Goal: Task Accomplishment & Management: Manage account settings

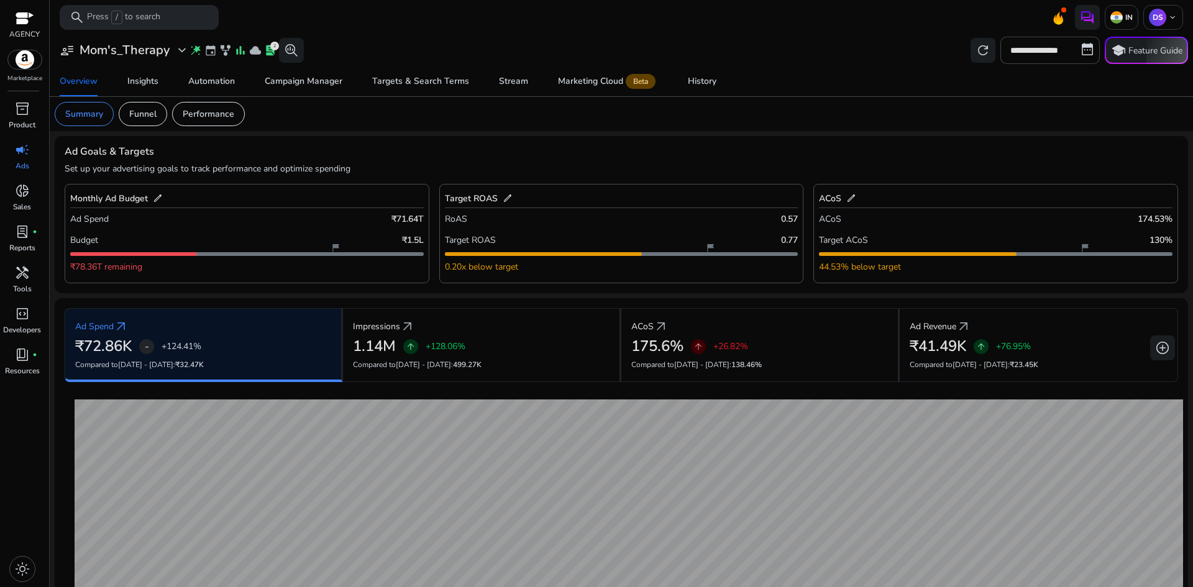
scroll to position [282, 0]
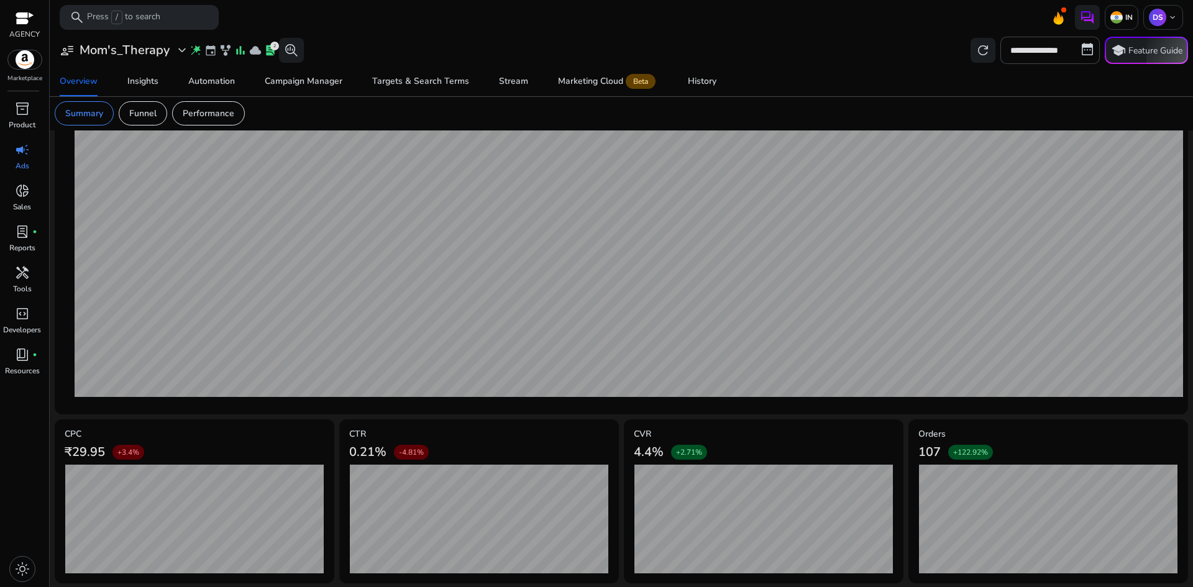
click at [127, 58] on div "user_attributes Mom's_Therapy expand_more wand_stars event family_history bar_c…" at bounding box center [179, 50] width 249 height 25
click at [130, 54] on h3 "Mom's_Therapy" at bounding box center [125, 50] width 90 height 15
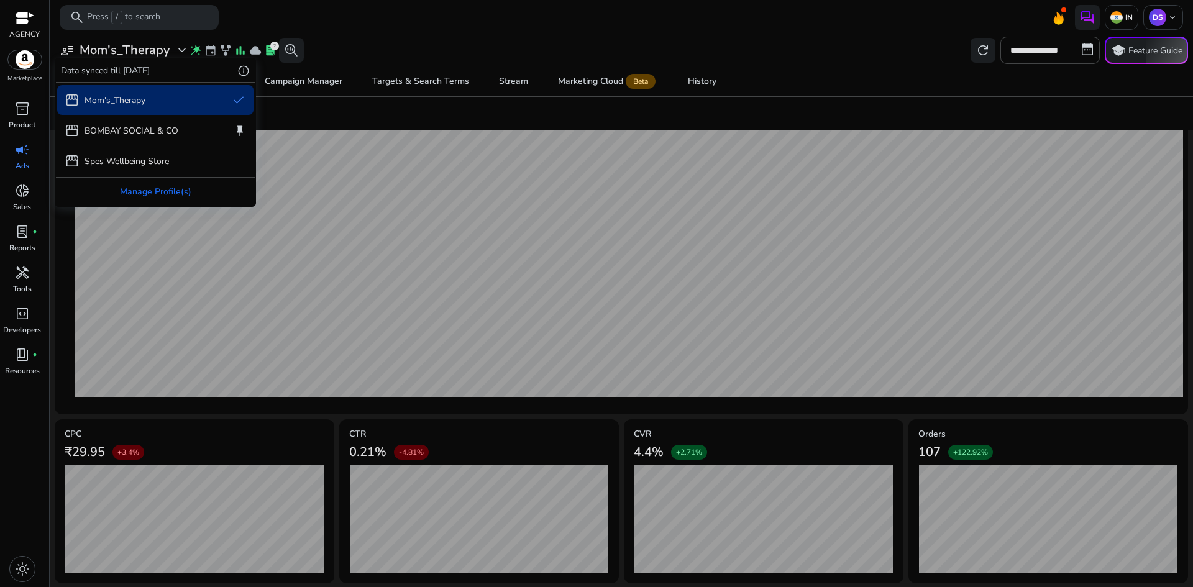
click at [176, 54] on div at bounding box center [596, 293] width 1193 height 587
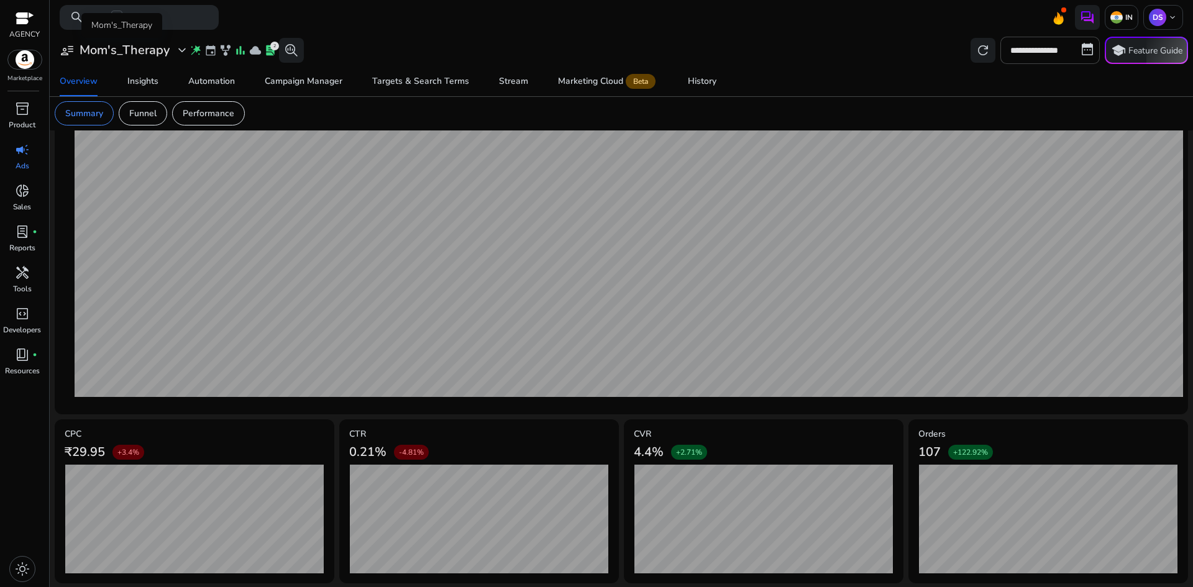
click at [65, 47] on span "user_attributes" at bounding box center [67, 50] width 15 height 15
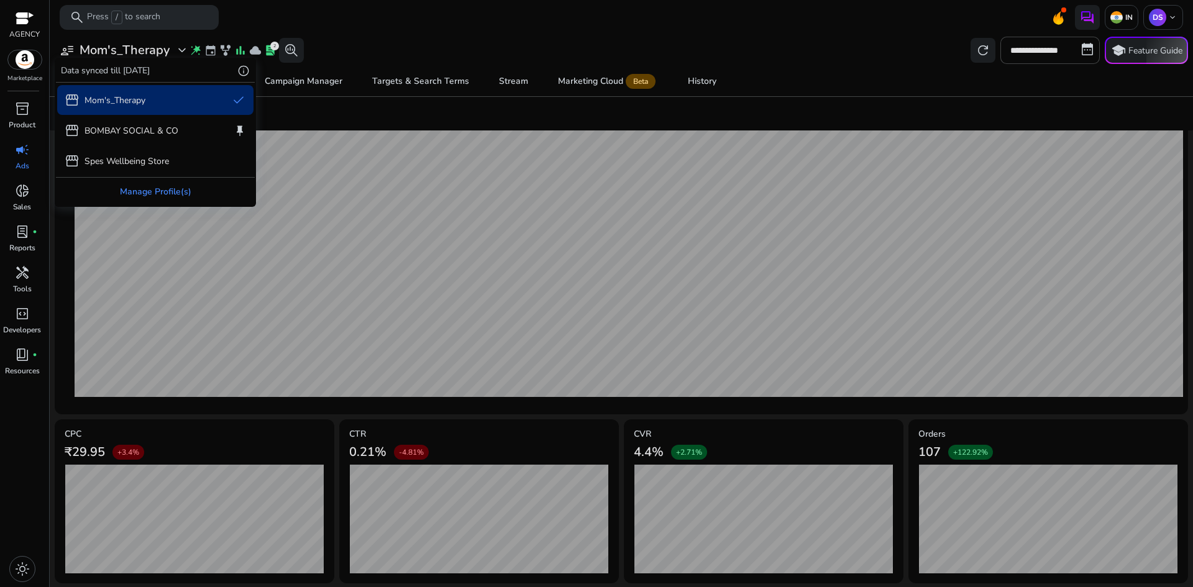
click at [107, 186] on div "Manage Profile(s)" at bounding box center [155, 192] width 199 height 28
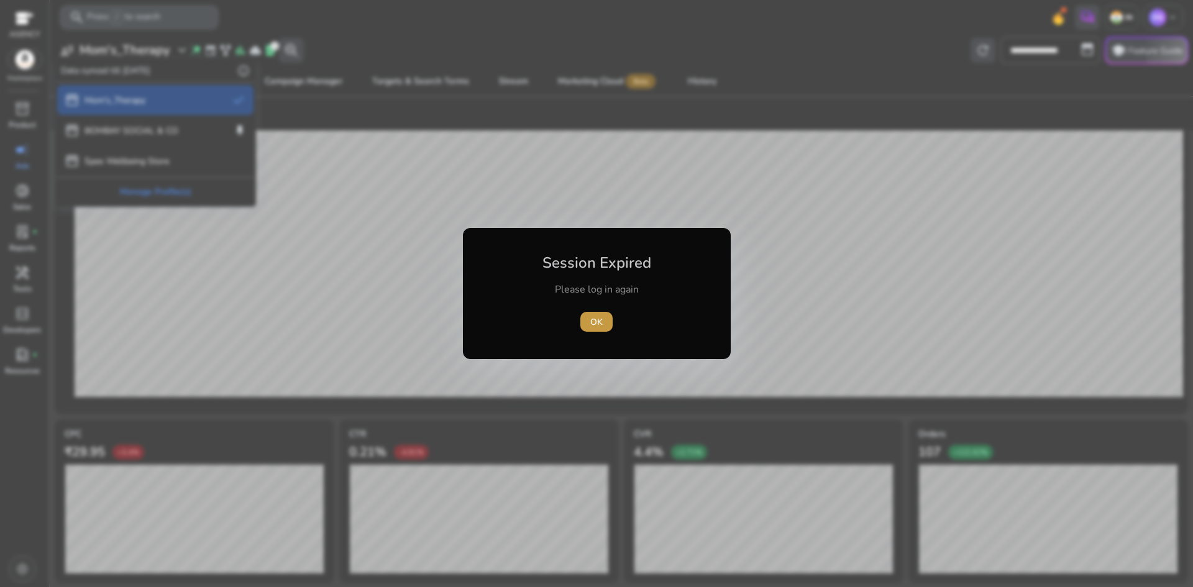
click at [600, 317] on span "OK" at bounding box center [596, 322] width 12 height 13
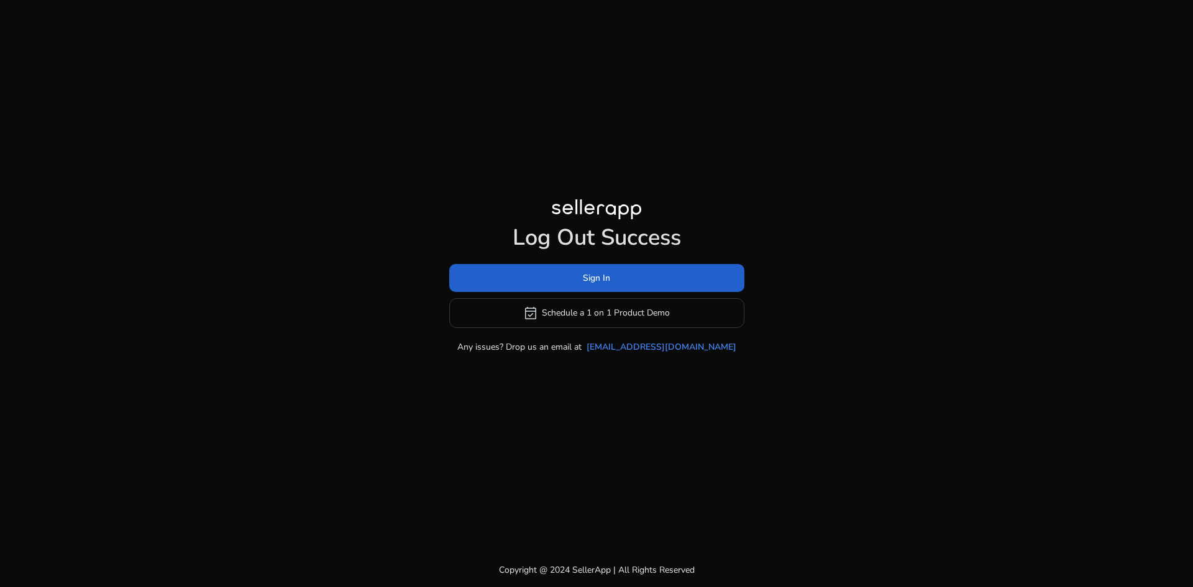
click at [649, 285] on span at bounding box center [596, 278] width 295 height 30
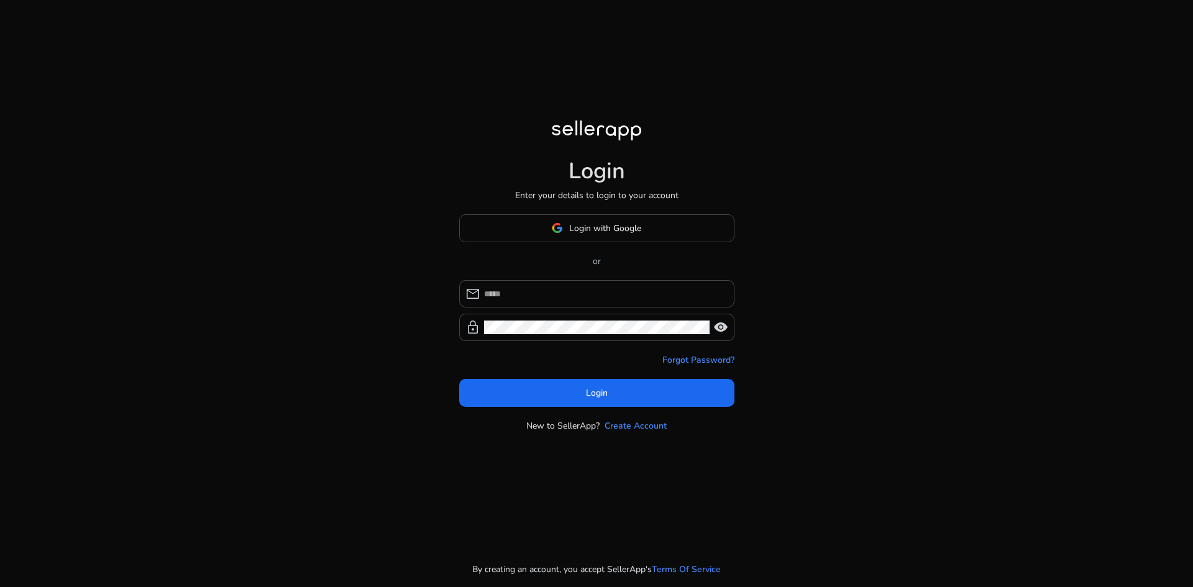
type input "**********"
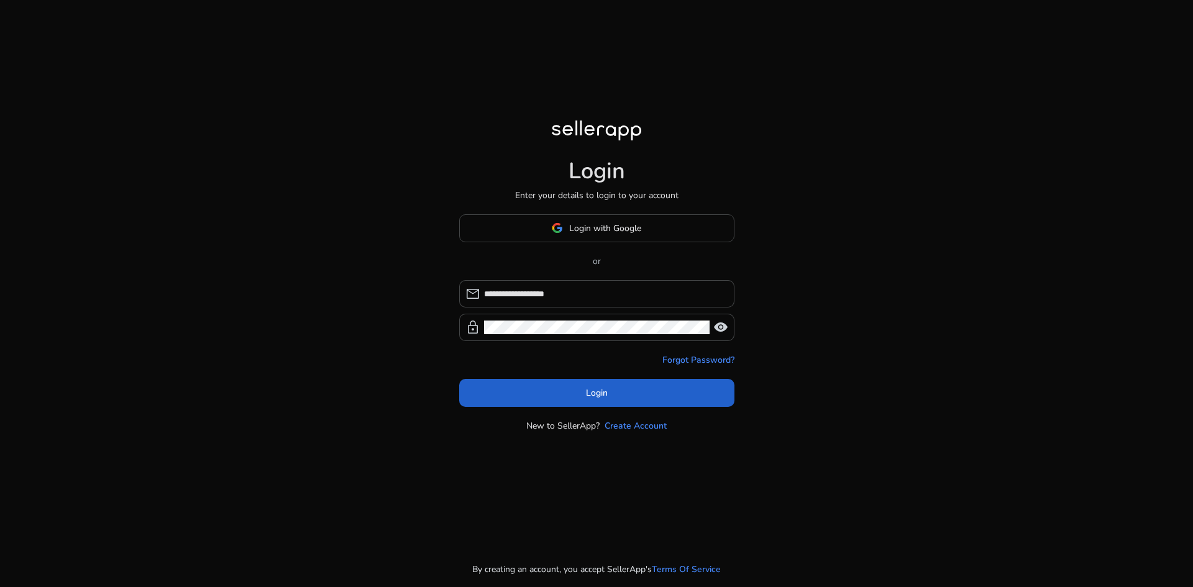
click at [601, 396] on span "Login" at bounding box center [597, 392] width 22 height 13
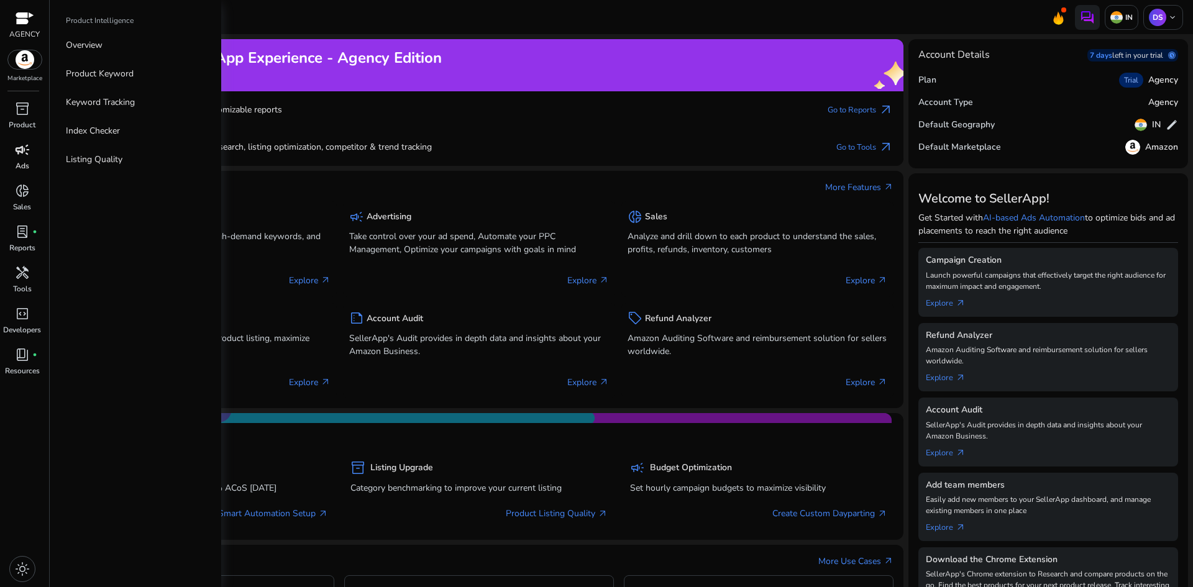
click at [23, 151] on span "campaign" at bounding box center [22, 149] width 15 height 15
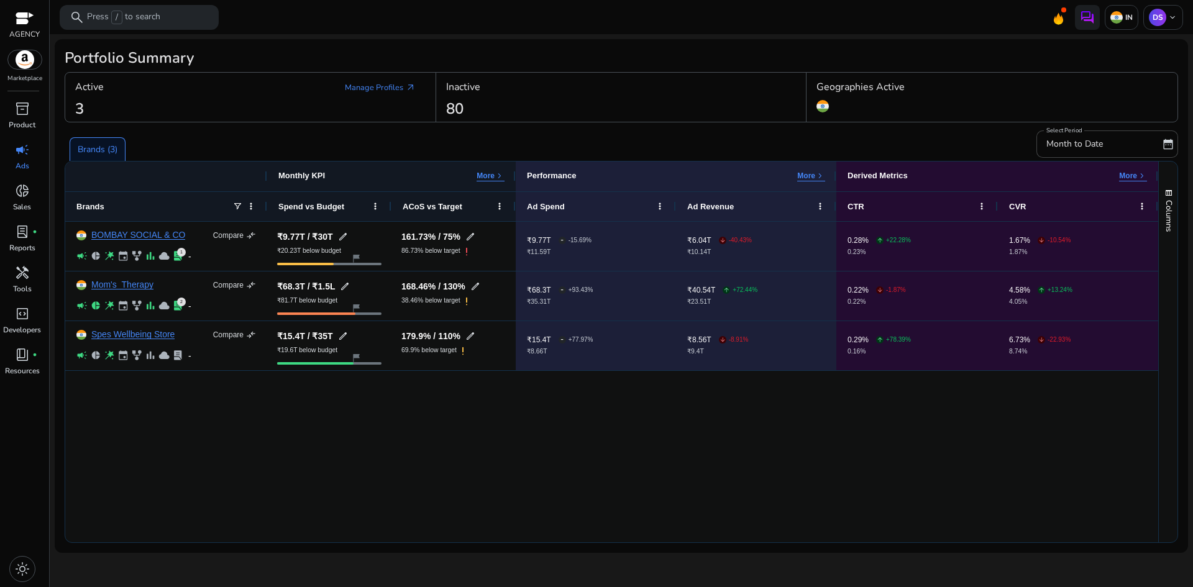
click at [89, 147] on p "Brands (3)" at bounding box center [98, 149] width 40 height 13
click at [251, 206] on span at bounding box center [251, 206] width 10 height 10
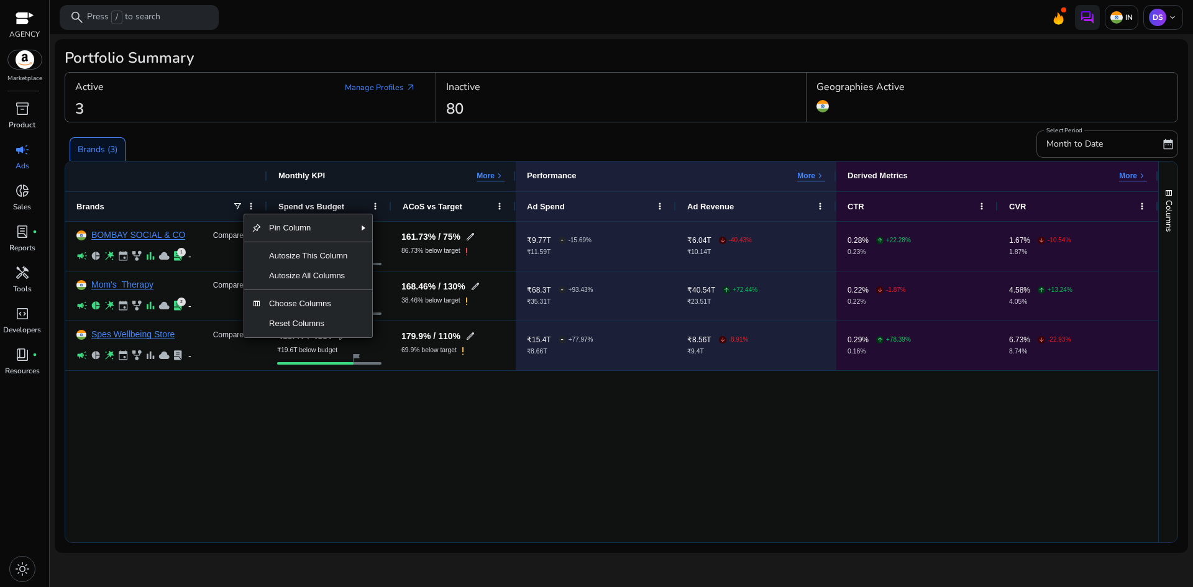
click at [315, 386] on div "BOMBAY SOCIAL & CO Compare compare_arrows campaign pie_chart wand_stars event f…" at bounding box center [611, 382] width 1093 height 321
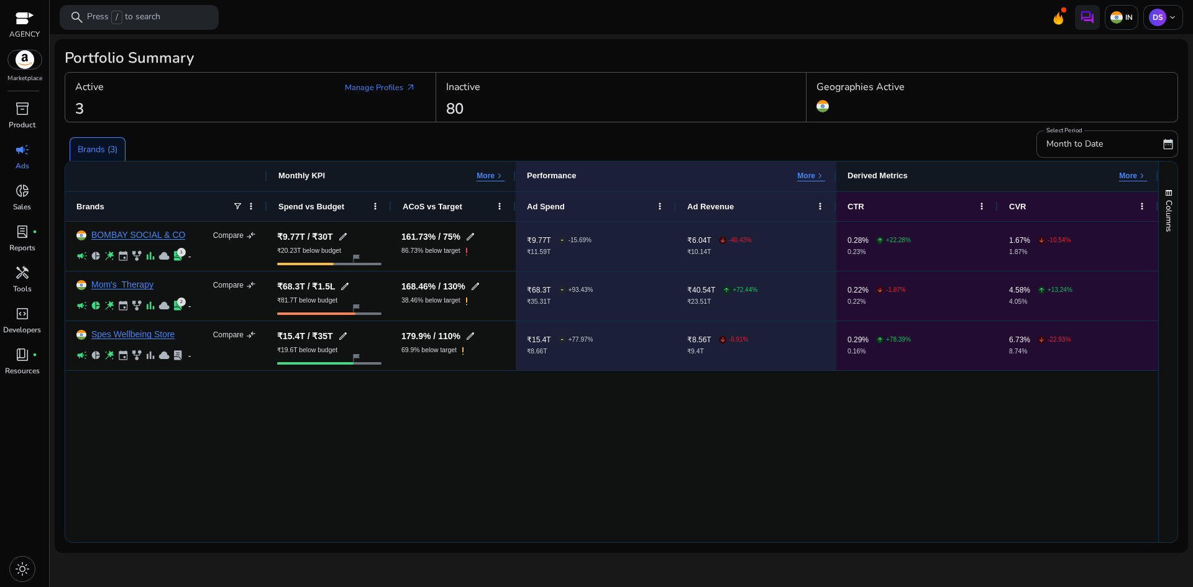
click at [1125, 176] on p "More" at bounding box center [1128, 176] width 18 height 10
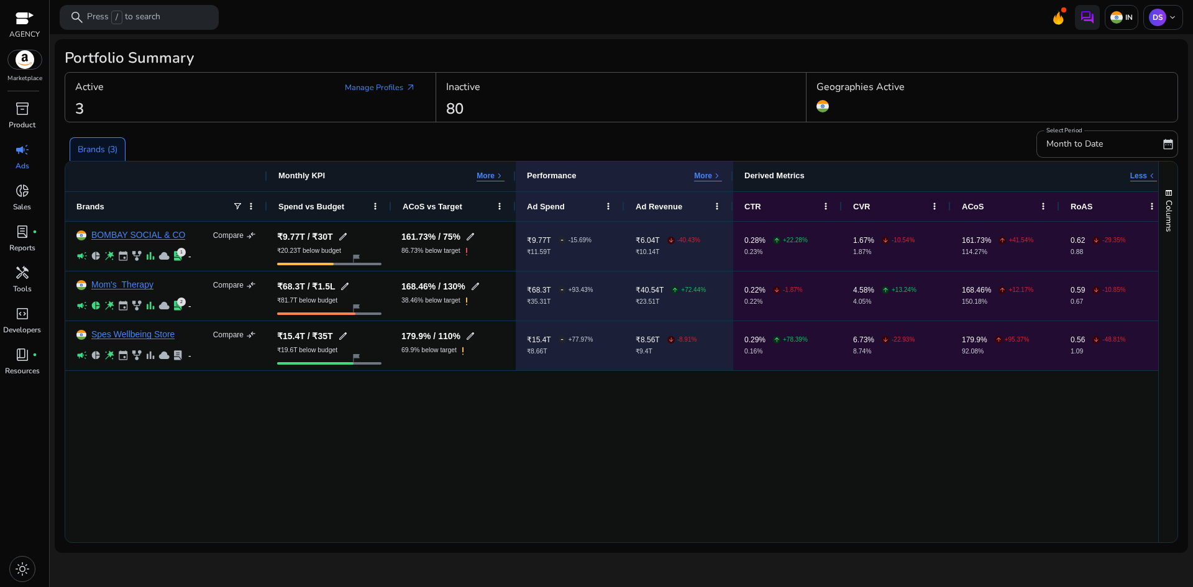
click at [1144, 180] on p "Less" at bounding box center [1138, 176] width 17 height 10
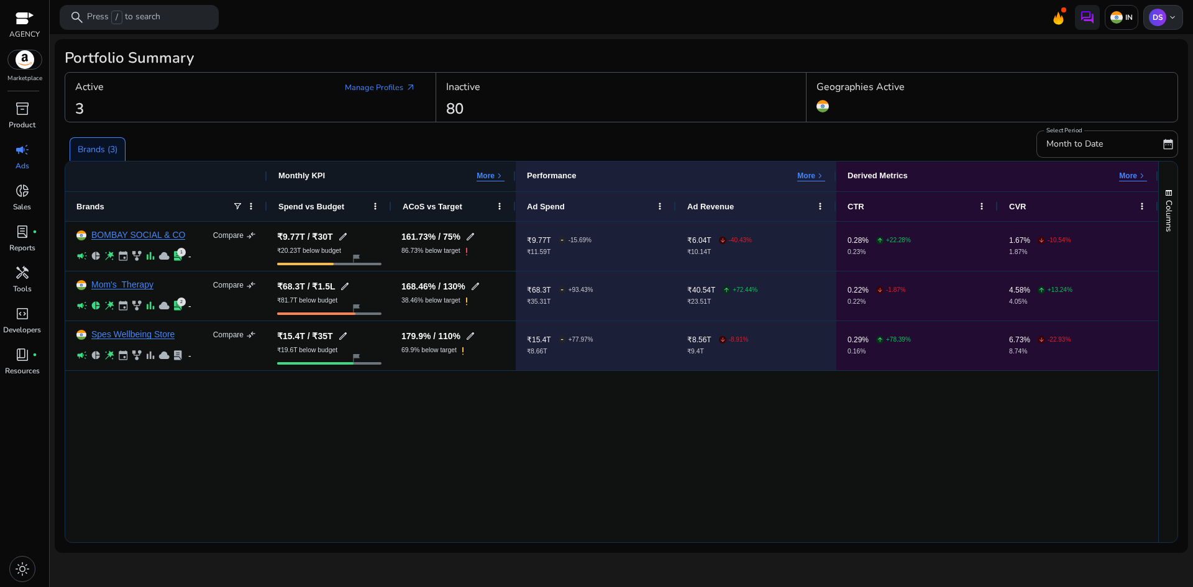
click at [1166, 15] on p "DS" at bounding box center [1157, 17] width 17 height 17
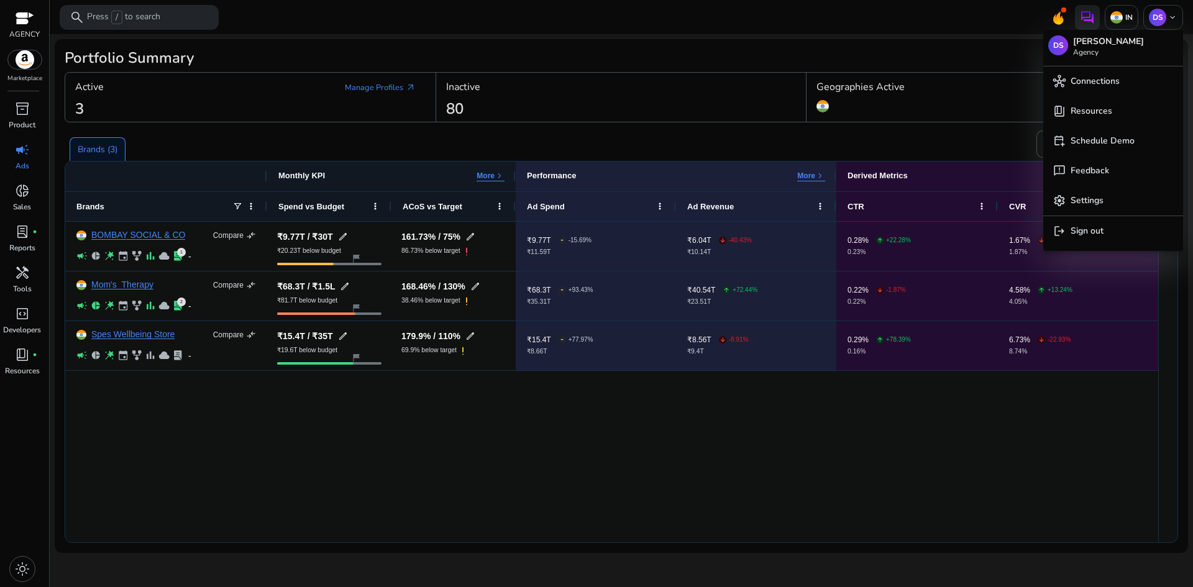
click at [24, 121] on div at bounding box center [596, 293] width 1193 height 587
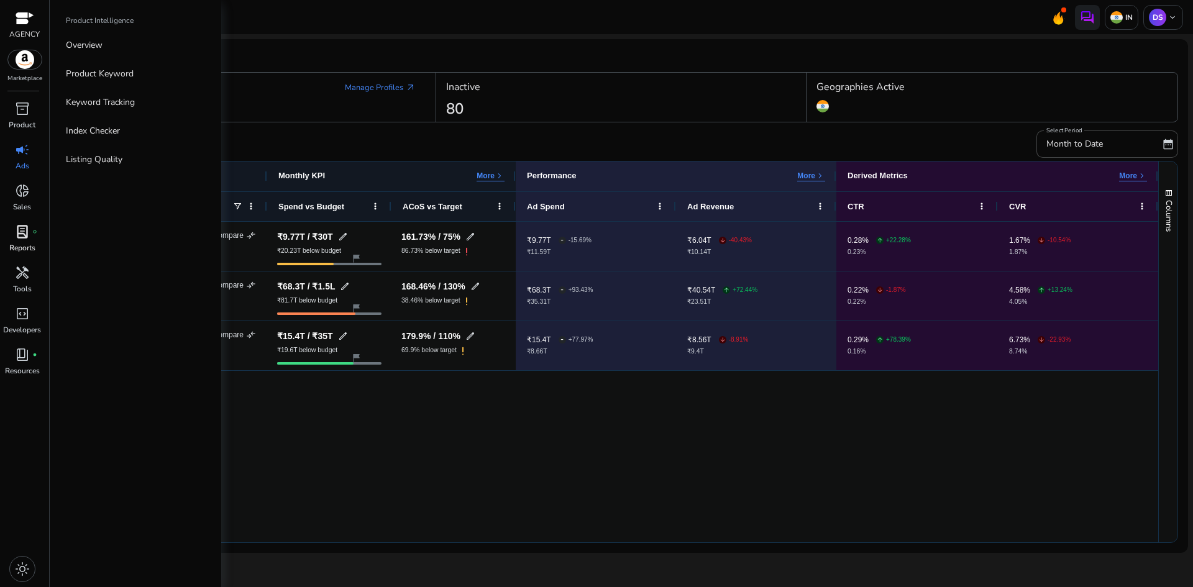
click at [21, 228] on span "lab_profile" at bounding box center [22, 231] width 15 height 15
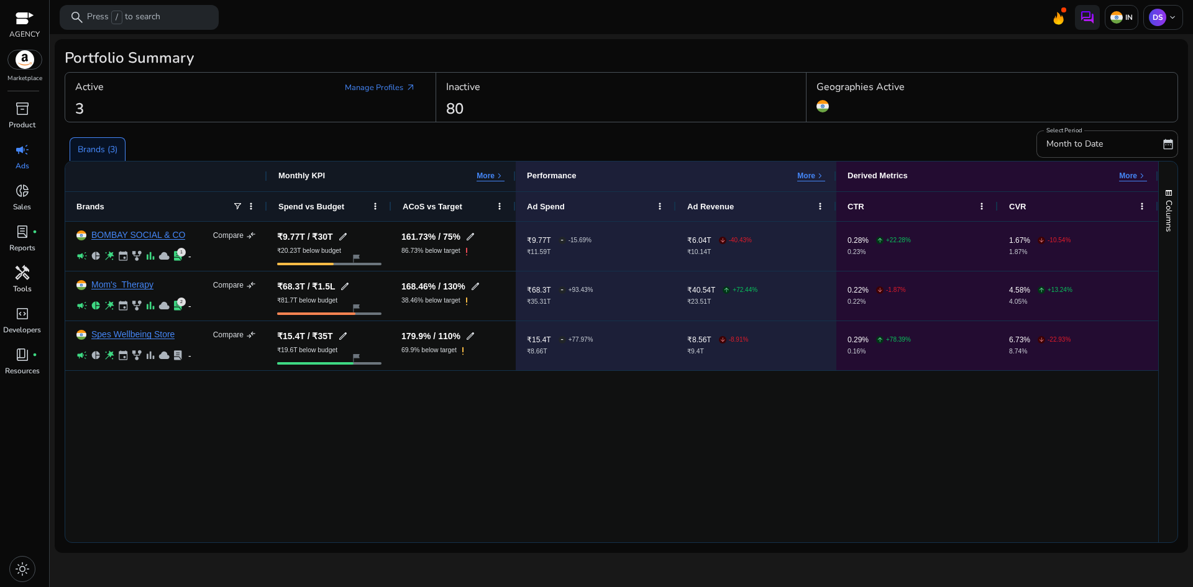
click at [27, 280] on span "handyman" at bounding box center [22, 272] width 15 height 15
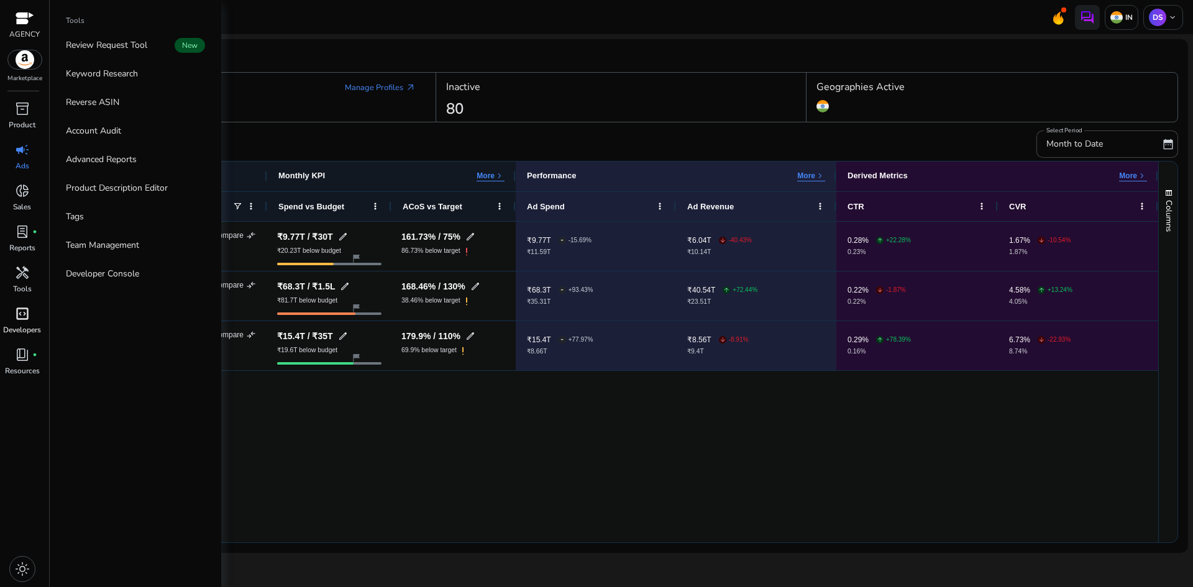
click at [25, 309] on span "code_blocks" at bounding box center [22, 313] width 15 height 15
click at [26, 362] on span "book_4" at bounding box center [22, 354] width 15 height 15
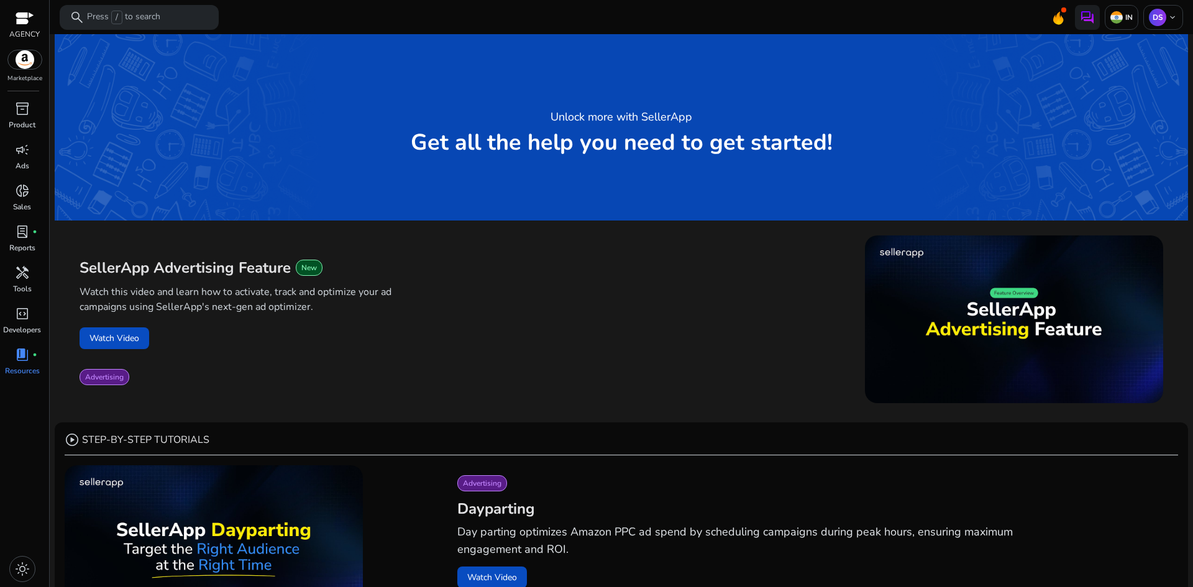
click at [23, 29] on p "AGENCY" at bounding box center [24, 34] width 30 height 11
click at [16, 67] on img at bounding box center [25, 59] width 34 height 19
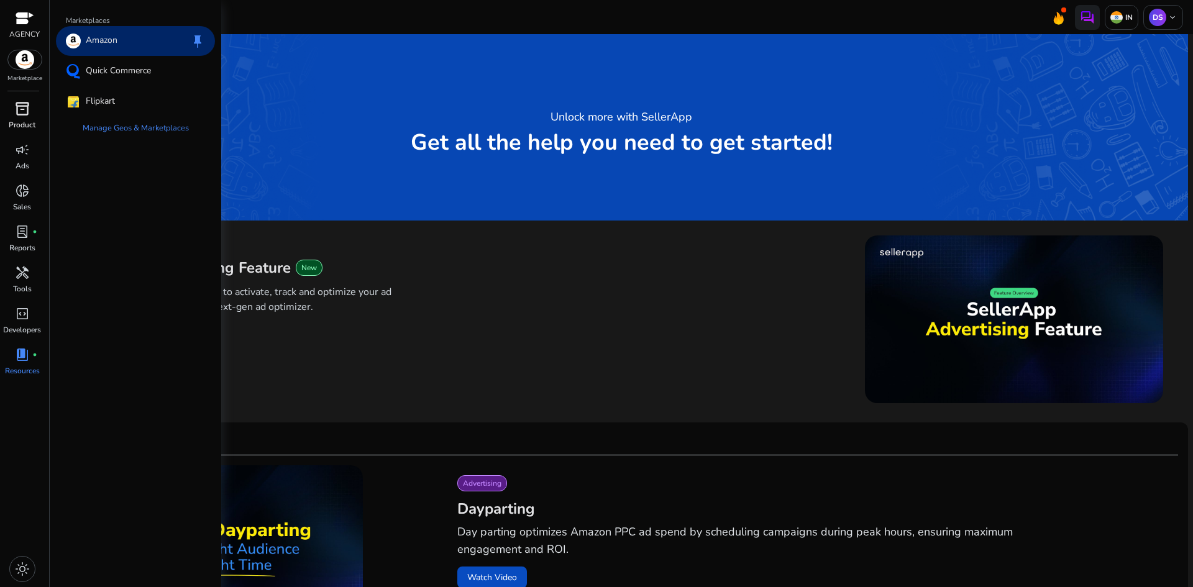
click at [14, 117] on div "inventory_2" at bounding box center [22, 109] width 35 height 20
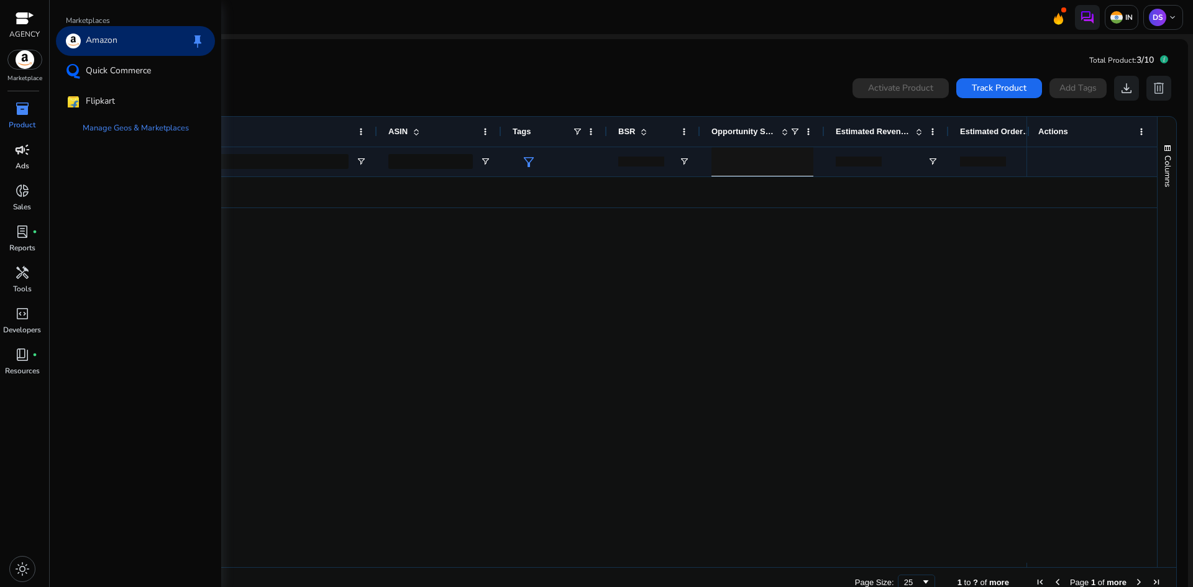
click at [22, 155] on span "campaign" at bounding box center [22, 149] width 15 height 15
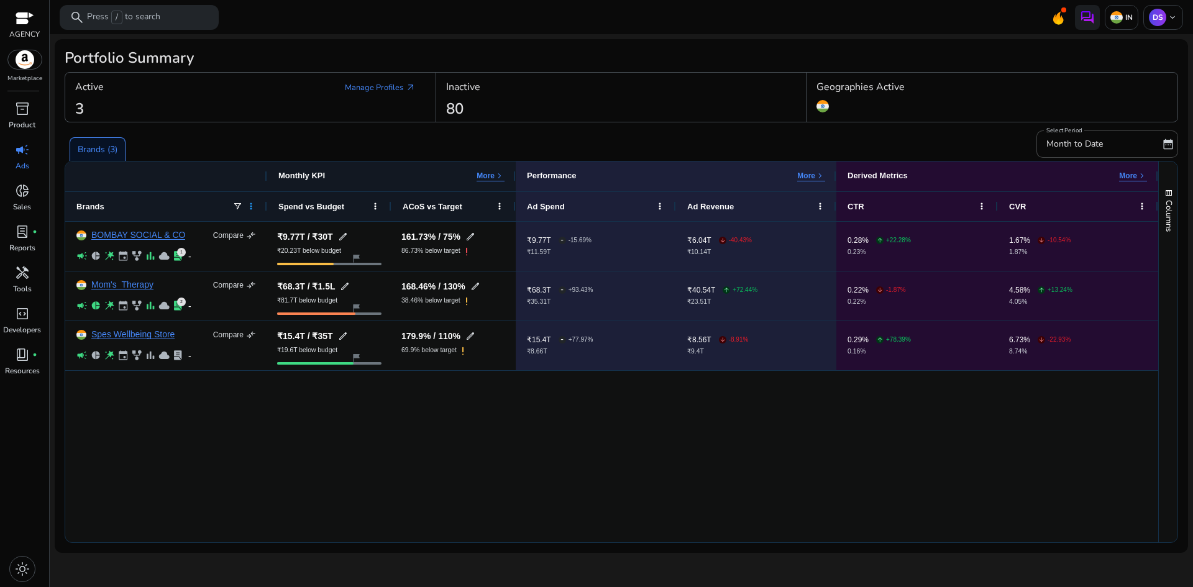
click at [251, 209] on span at bounding box center [251, 206] width 10 height 10
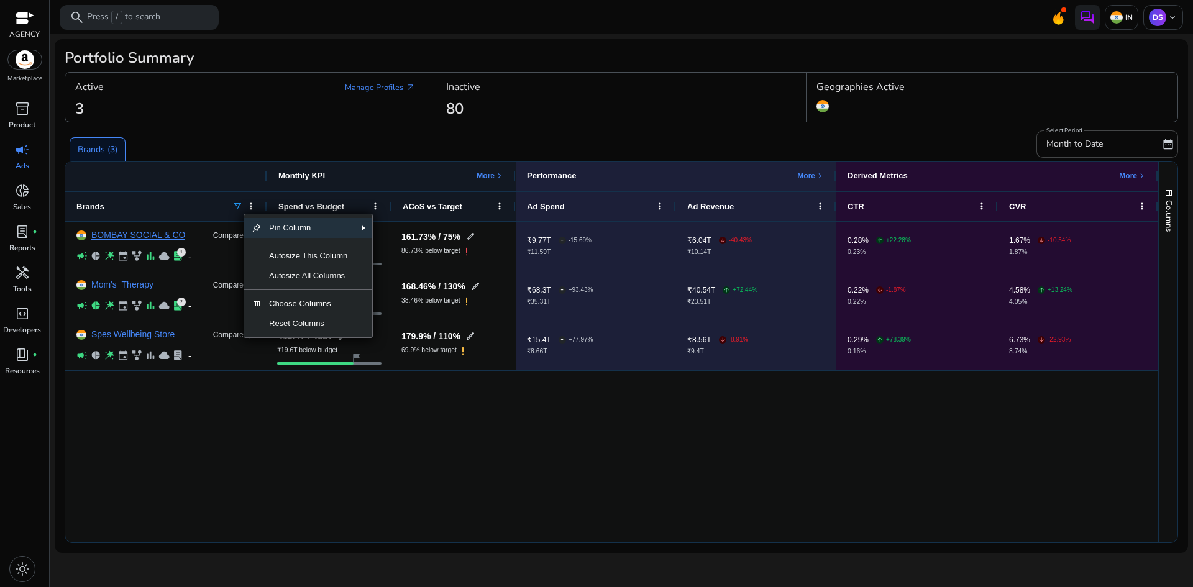
click at [239, 209] on span at bounding box center [237, 206] width 10 height 10
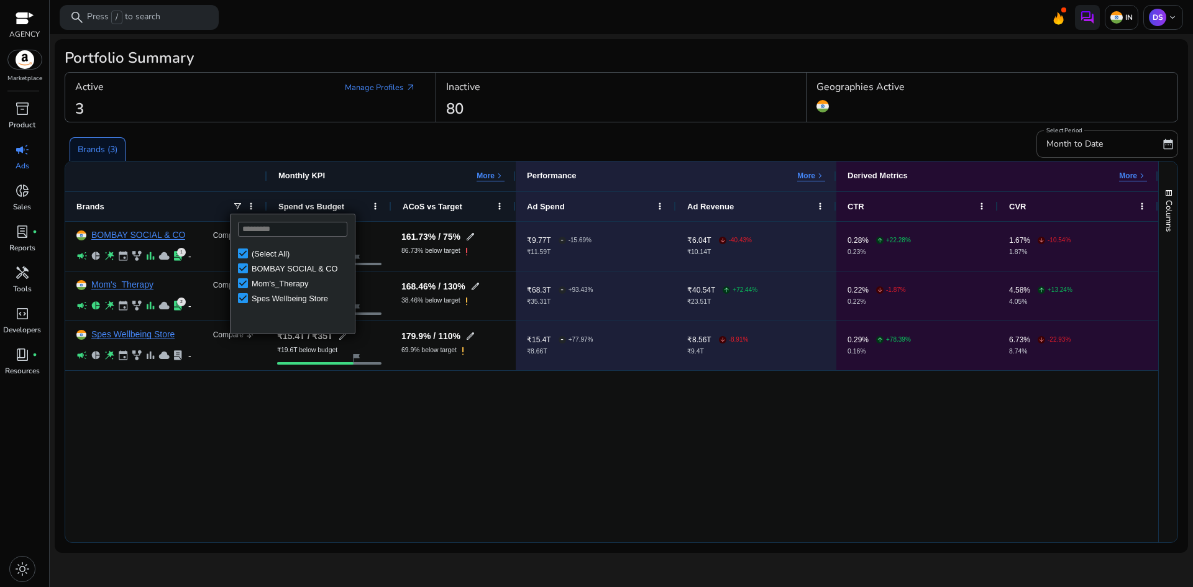
click at [254, 256] on div "(Select All)" at bounding box center [301, 253] width 99 height 9
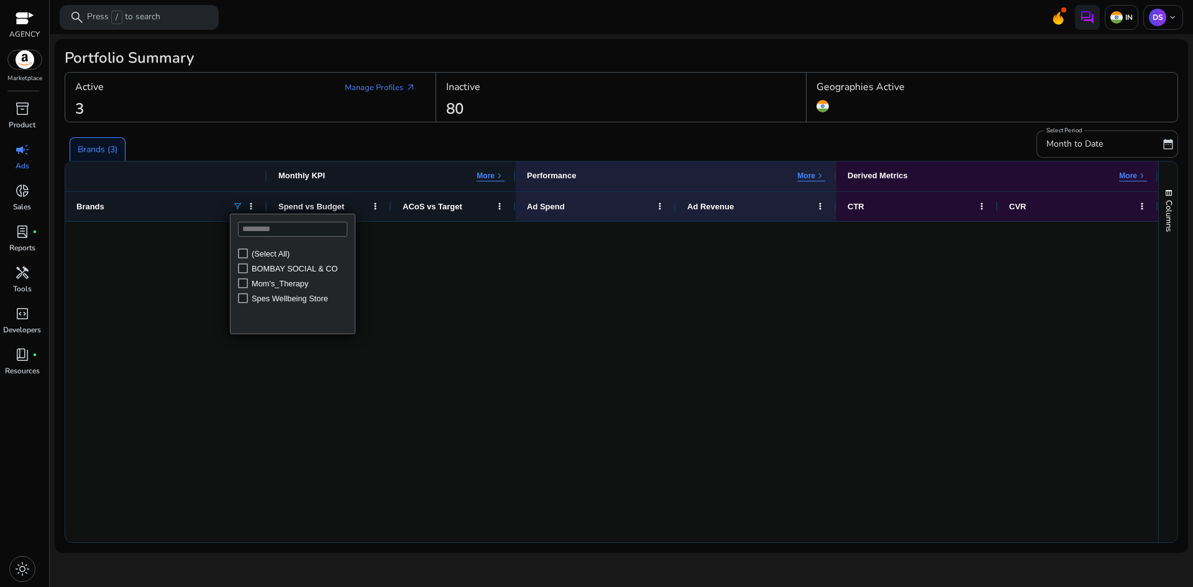
click at [269, 283] on div "Mom's_Therapy" at bounding box center [301, 283] width 99 height 9
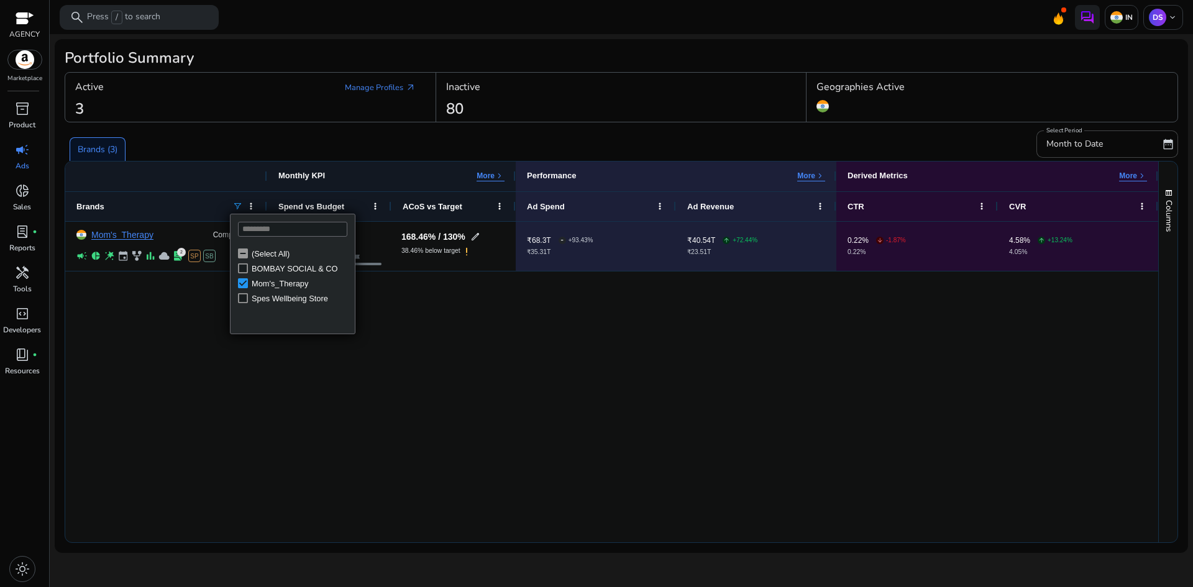
click at [263, 253] on div "(Select All)" at bounding box center [301, 253] width 99 height 9
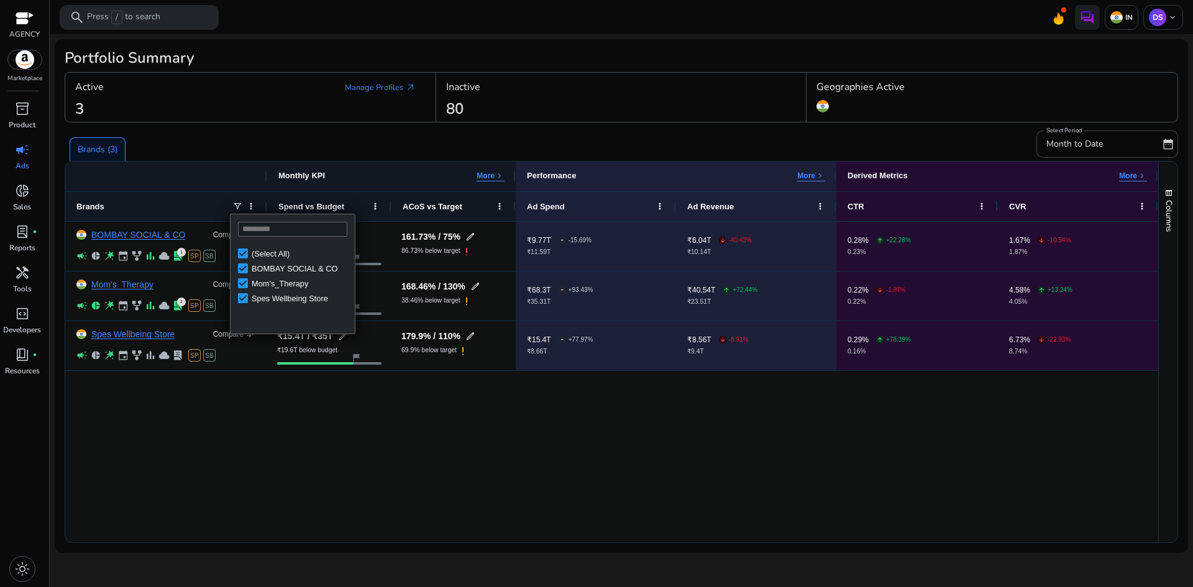
click at [263, 253] on div "(Select All)" at bounding box center [301, 253] width 99 height 9
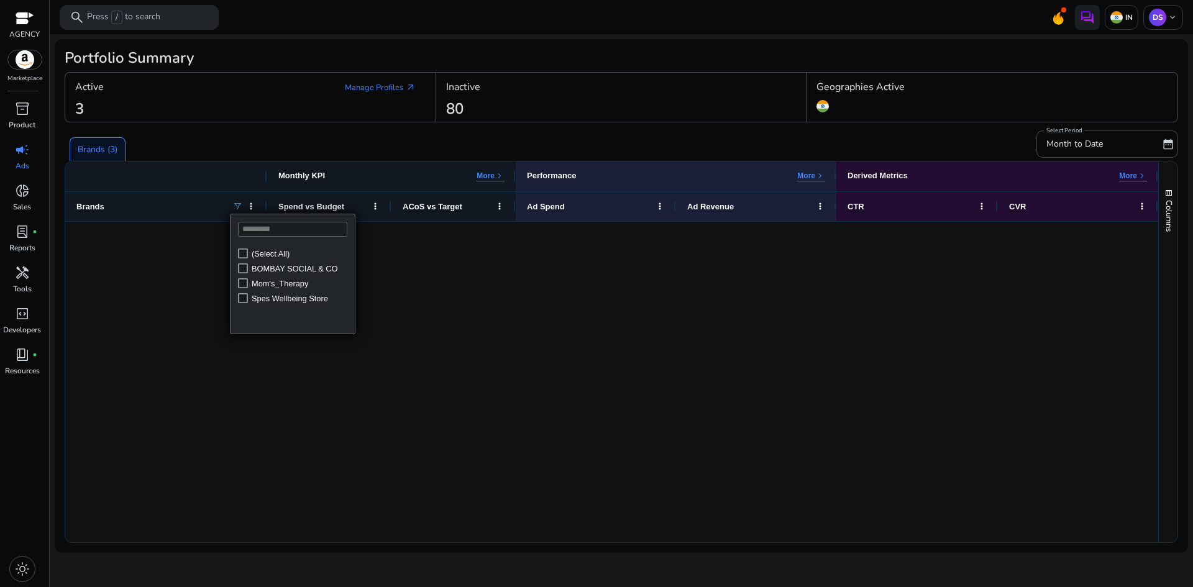
click at [263, 253] on div "(Select All)" at bounding box center [301, 253] width 99 height 9
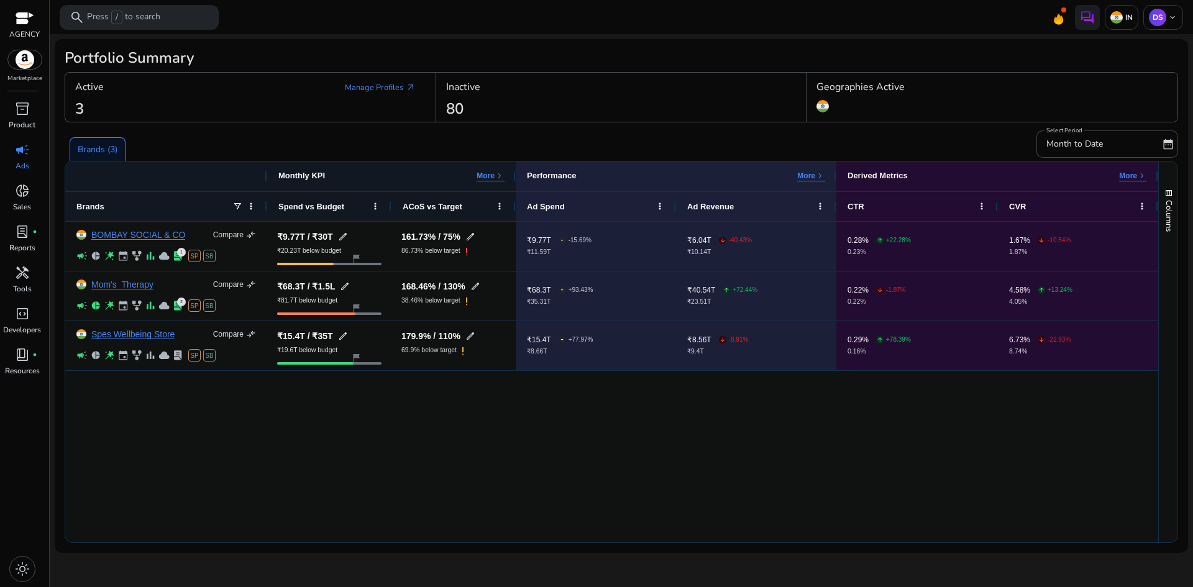
click at [244, 152] on div "Brands (3)" at bounding box center [548, 144] width 967 height 34
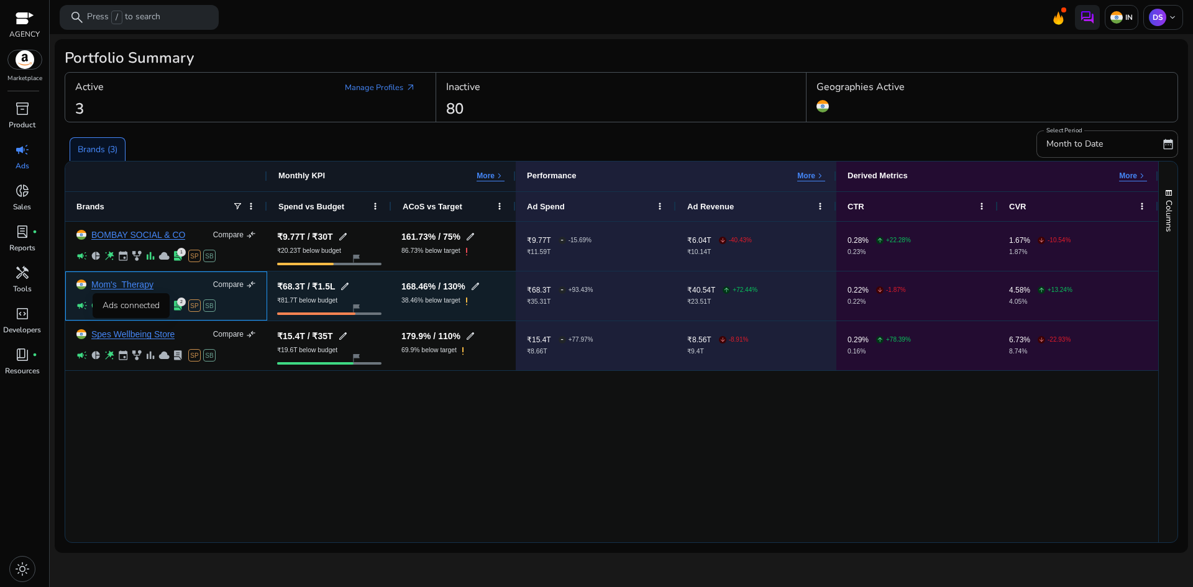
click at [83, 306] on span "campaign" at bounding box center [81, 305] width 11 height 11
click at [94, 303] on span "pie_chart" at bounding box center [95, 305] width 11 height 11
click at [182, 306] on div "2" at bounding box center [181, 302] width 9 height 9
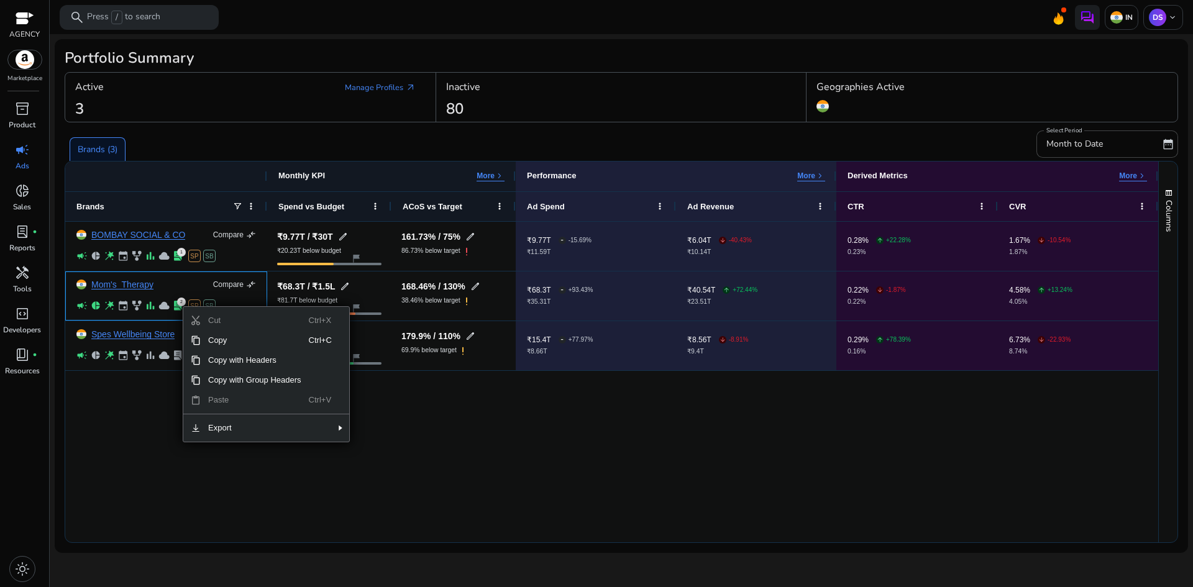
click at [155, 407] on div "BOMBAY SOCIAL & CO Compare compare_arrows campaign pie_chart wand_stars event f…" at bounding box center [611, 382] width 1093 height 321
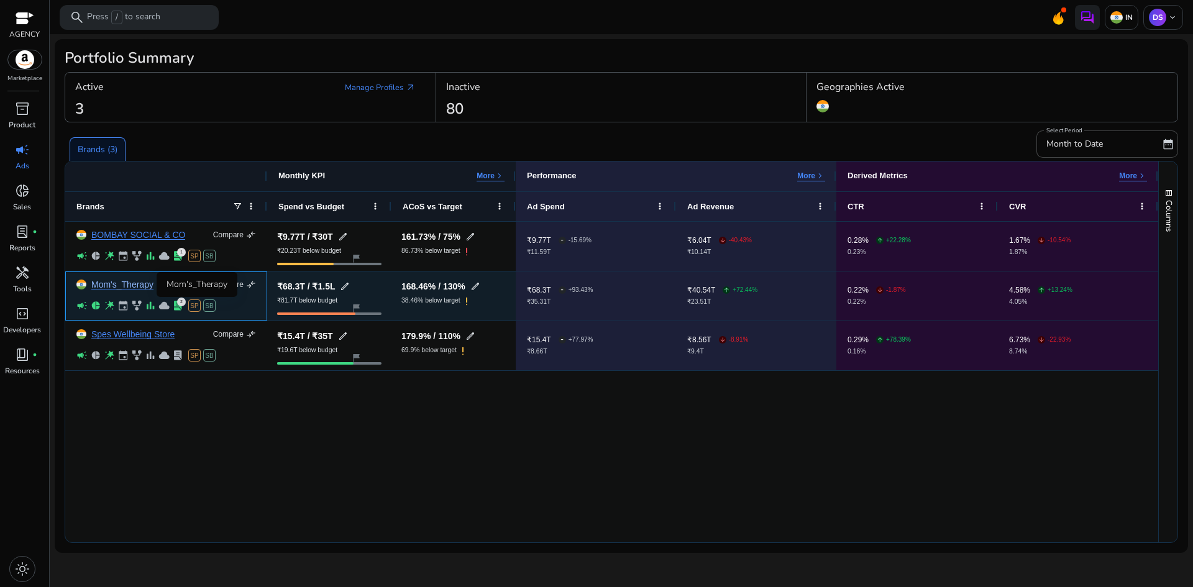
click at [121, 286] on link "Mom's_Therapy" at bounding box center [122, 284] width 62 height 9
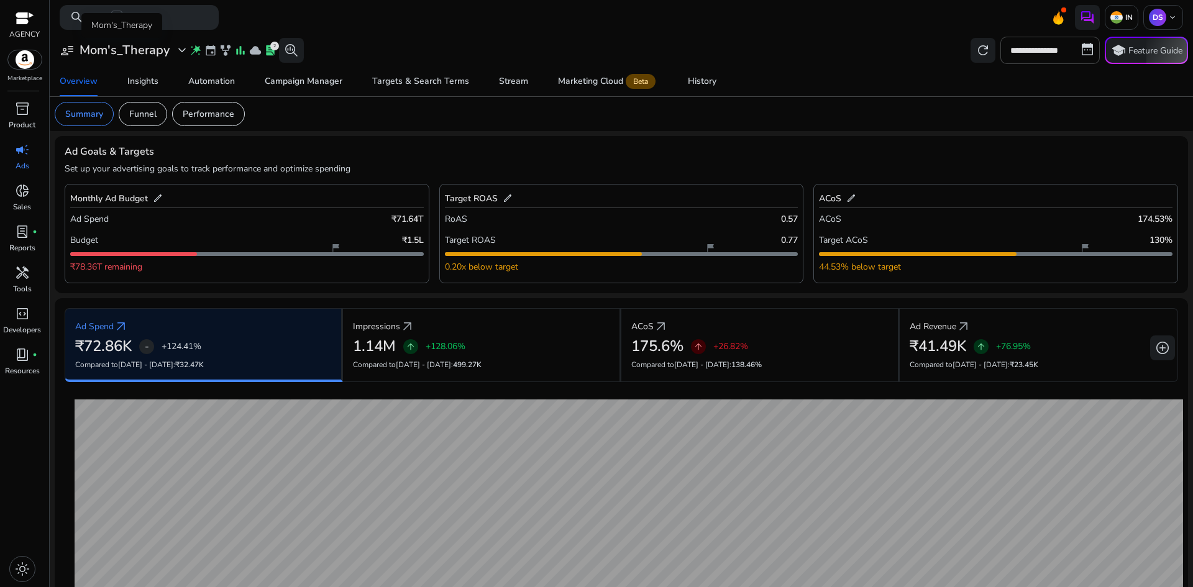
click at [159, 48] on h3 "Mom's_Therapy" at bounding box center [125, 50] width 90 height 15
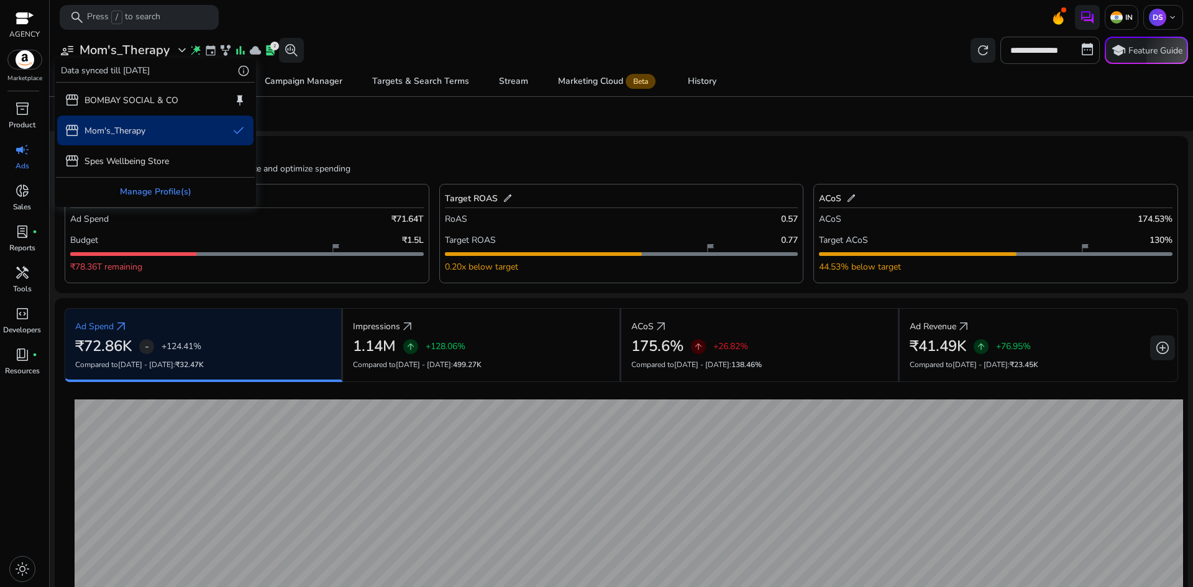
click at [172, 195] on div "Manage Profile(s)" at bounding box center [155, 192] width 199 height 28
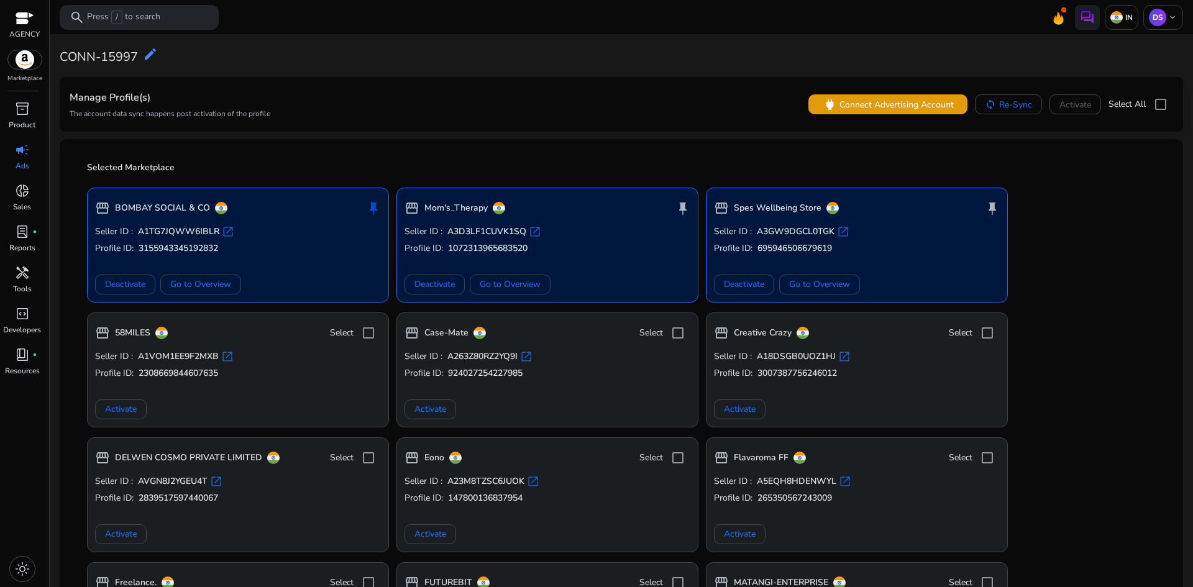
scroll to position [62, 0]
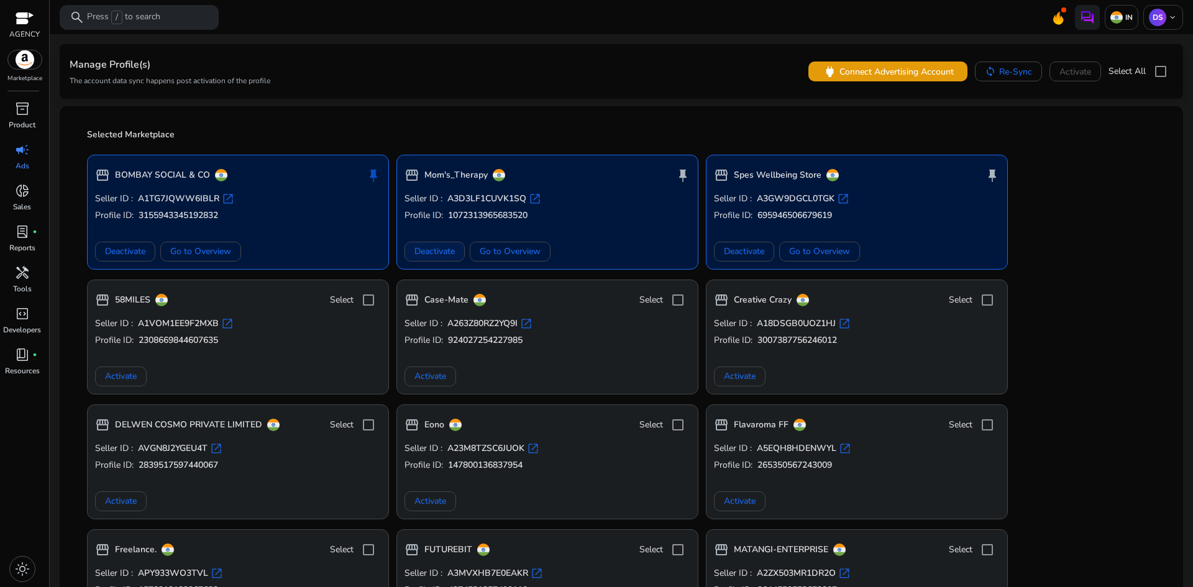
click at [444, 255] on span "Deactivate" at bounding box center [434, 251] width 40 height 13
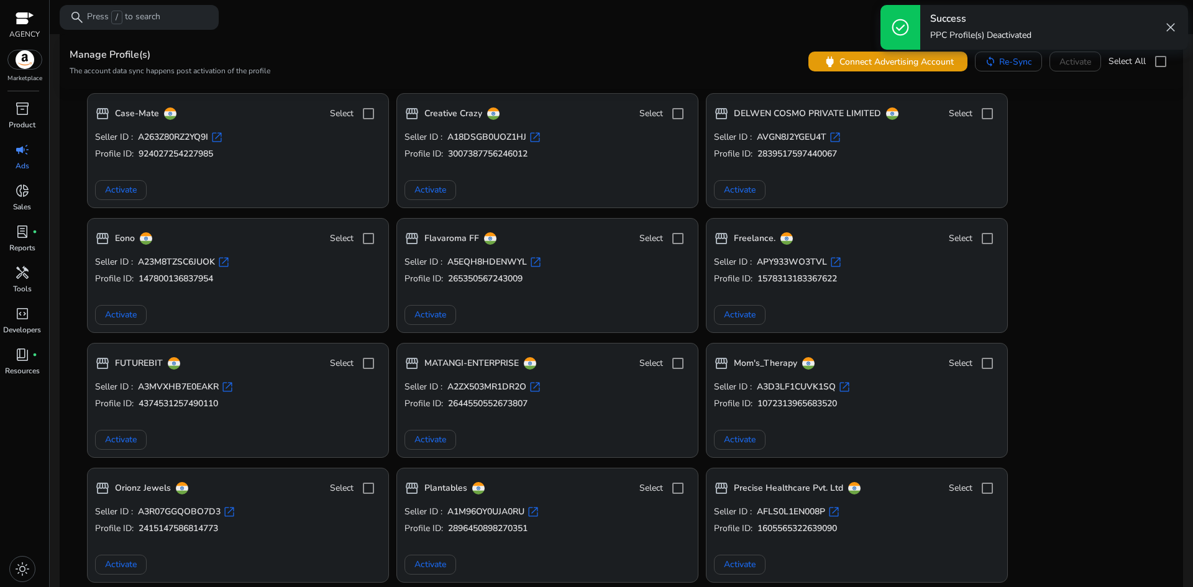
scroll to position [0, 0]
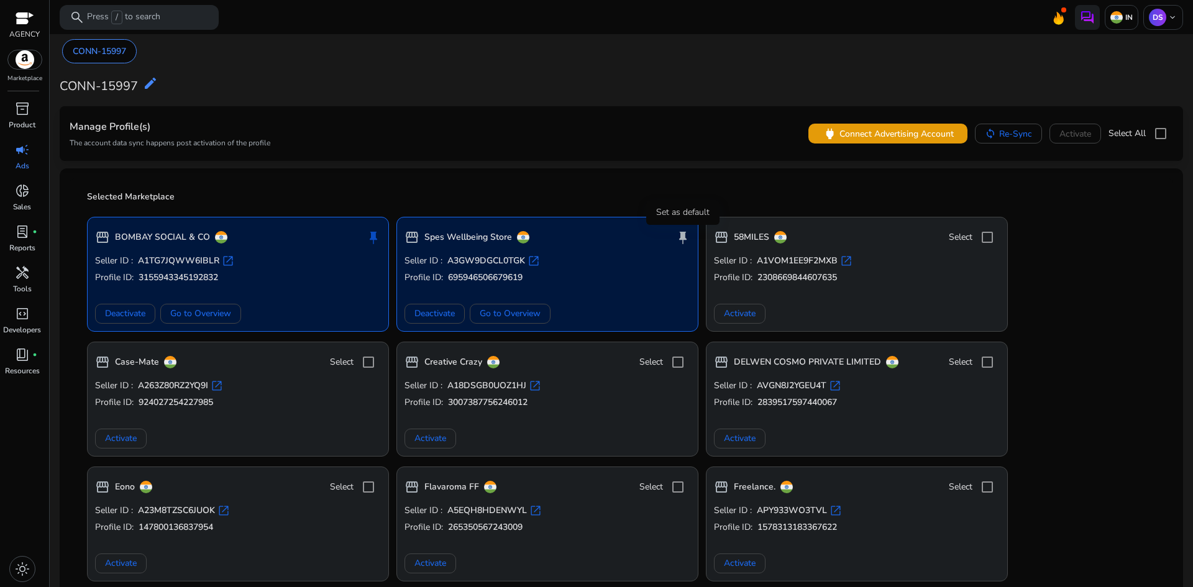
click at [683, 237] on span "push_pin" at bounding box center [682, 237] width 15 height 15
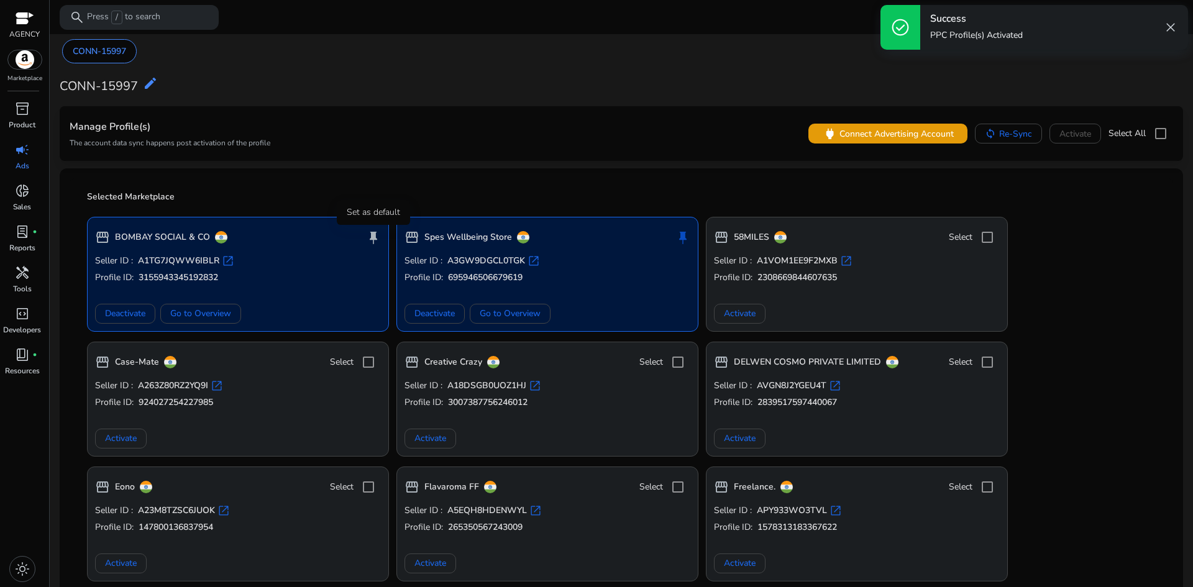
click at [371, 236] on span "push_pin" at bounding box center [373, 237] width 15 height 15
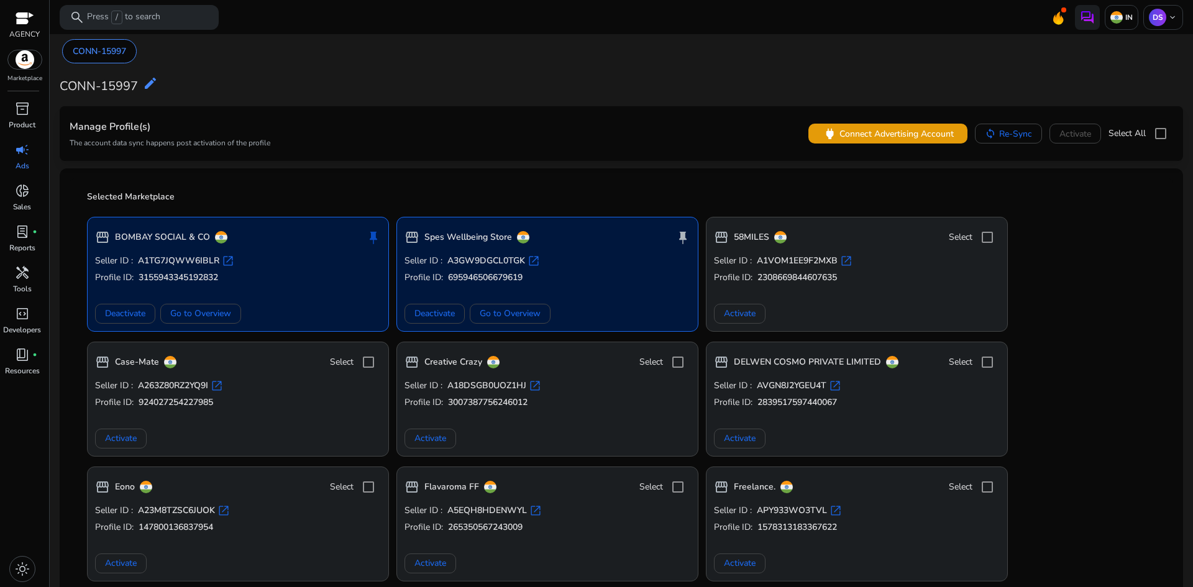
click at [26, 149] on span "campaign" at bounding box center [22, 149] width 15 height 15
